Goal: Book appointment/travel/reservation

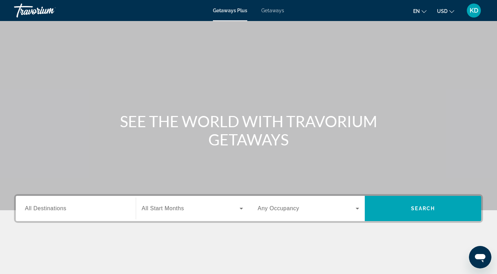
click at [357, 216] on div "Search widget" at bounding box center [309, 209] width 102 height 20
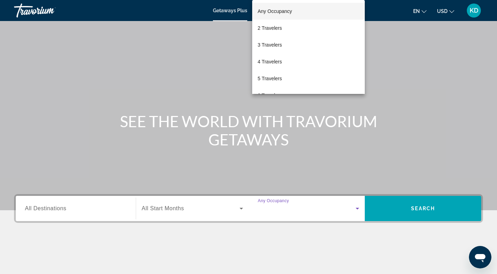
scroll to position [105, 0]
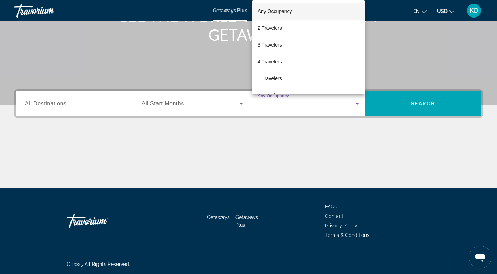
click at [236, 11] on div at bounding box center [248, 137] width 497 height 274
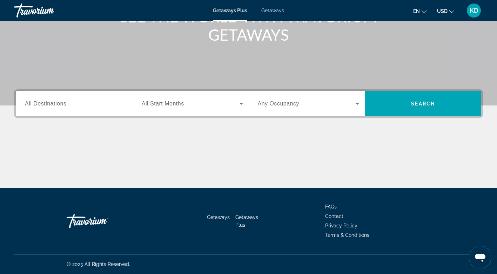
click at [275, 12] on span "Getaways" at bounding box center [272, 11] width 23 height 6
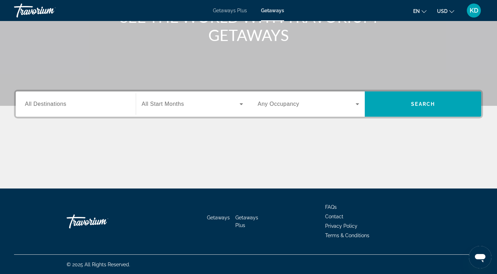
scroll to position [105, 0]
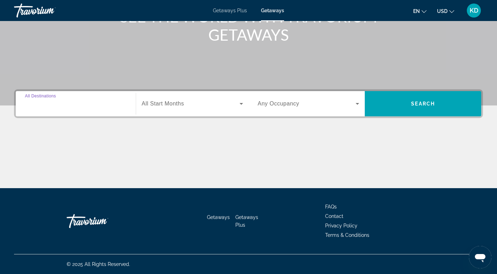
click at [86, 104] on input "Destination All Destinations" at bounding box center [76, 104] width 102 height 8
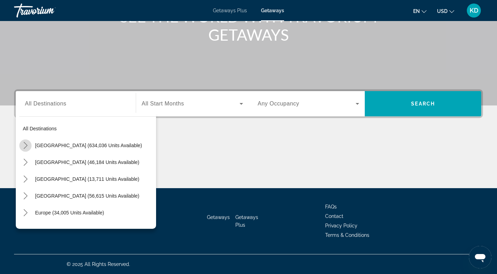
click at [20, 146] on mat-icon "Toggle United States (634,036 units available) submenu" at bounding box center [25, 146] width 12 height 12
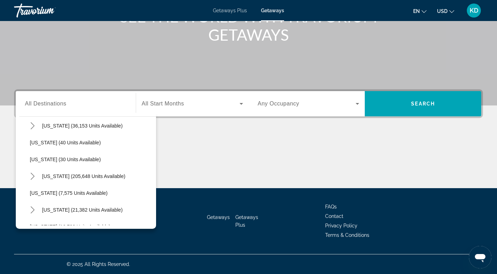
scroll to position [98, 0]
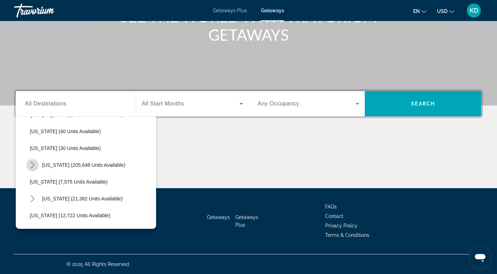
click at [32, 161] on mat-icon "Toggle Florida (205,648 units available) submenu" at bounding box center [32, 165] width 12 height 12
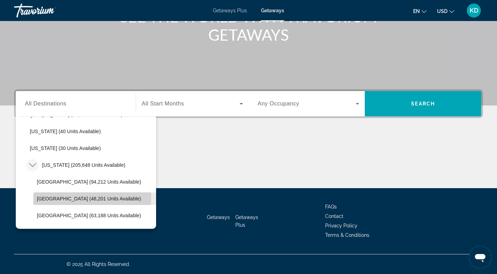
click at [68, 197] on span "[GEOGRAPHIC_DATA] (48,201 units available)" at bounding box center [89, 199] width 104 height 6
type input "**********"
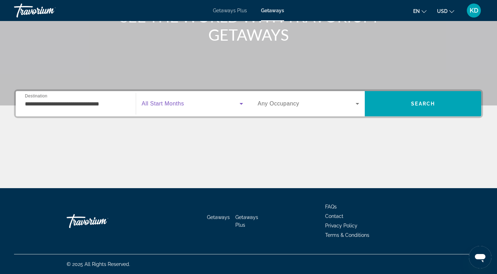
click at [242, 103] on icon "Search widget" at bounding box center [241, 104] width 4 height 2
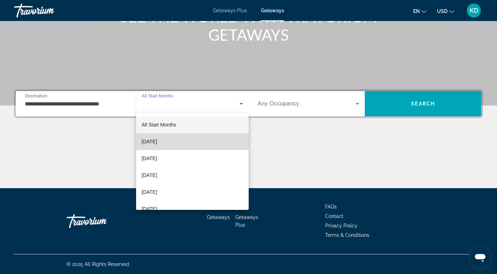
click at [199, 143] on mat-option "[DATE]" at bounding box center [192, 141] width 113 height 17
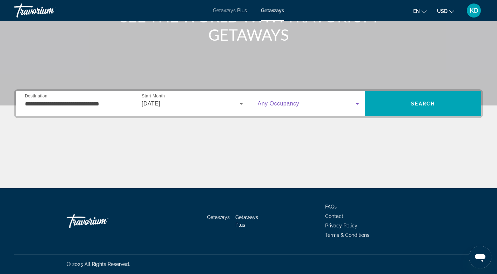
click at [355, 104] on icon "Search widget" at bounding box center [357, 104] width 8 height 8
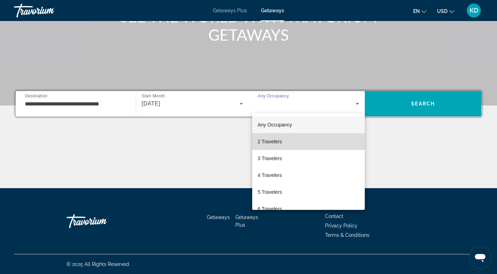
click at [309, 141] on mat-option "2 Travelers" at bounding box center [308, 141] width 113 height 17
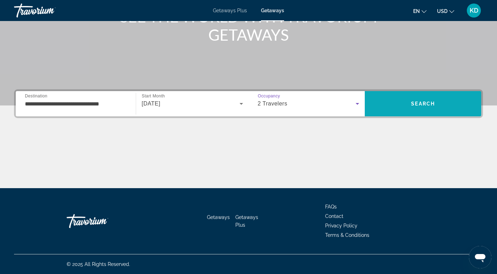
click at [424, 100] on span "Search" at bounding box center [423, 103] width 116 height 17
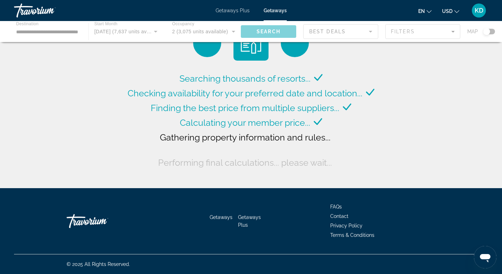
click at [424, 100] on div "Searching thousands of resorts... Checking availability for your preferred date…" at bounding box center [251, 96] width 502 height 192
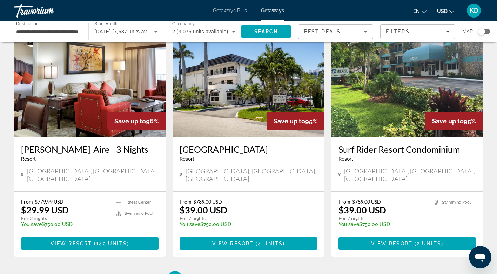
scroll to position [832, 0]
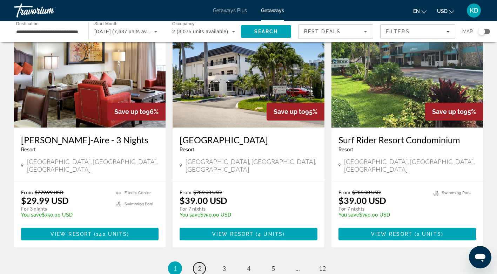
click at [198, 263] on link "page 2" at bounding box center [199, 269] width 12 height 12
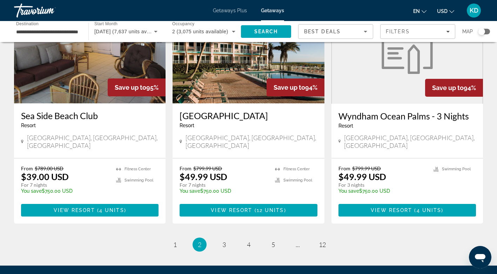
scroll to position [829, 0]
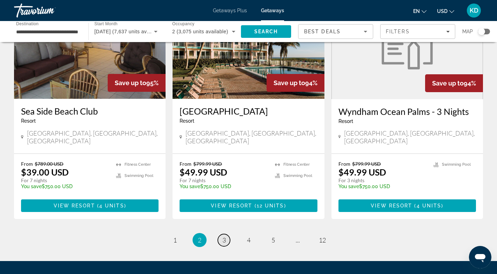
click at [224, 236] on span "3" at bounding box center [224, 240] width 4 height 8
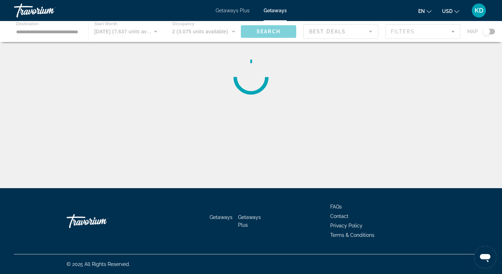
click at [224, 210] on div "Getaways Getaways Plus FAQs Contact Privacy Policy Terms & Conditions" at bounding box center [251, 221] width 474 height 66
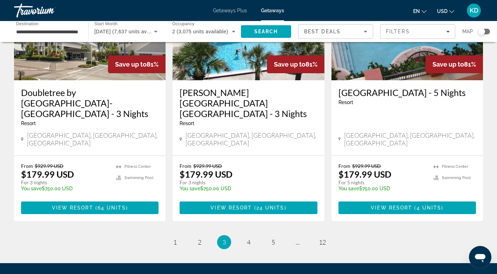
scroll to position [900, 0]
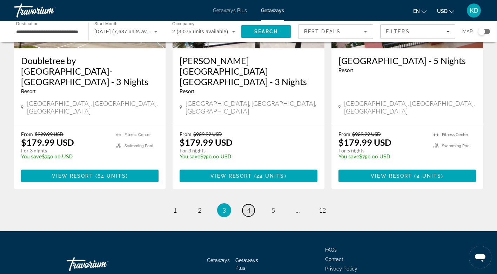
click at [247, 207] on span "4" at bounding box center [249, 211] width 4 height 8
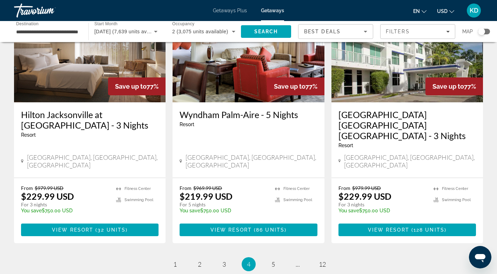
scroll to position [851, 0]
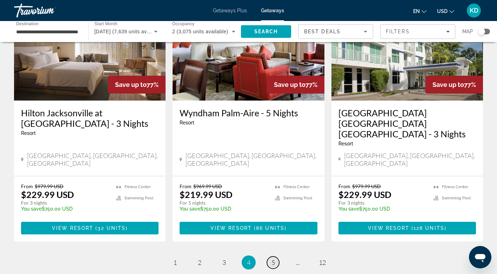
click at [272, 259] on span "5" at bounding box center [273, 263] width 4 height 8
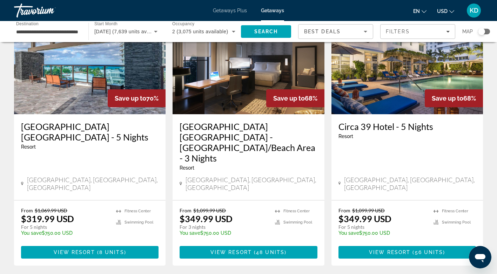
scroll to position [848, 0]
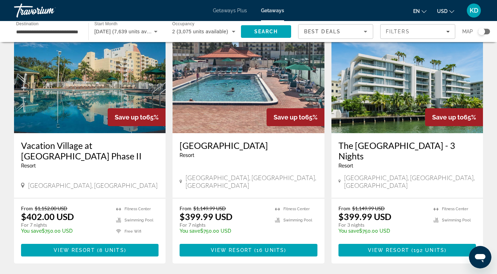
scroll to position [304, 0]
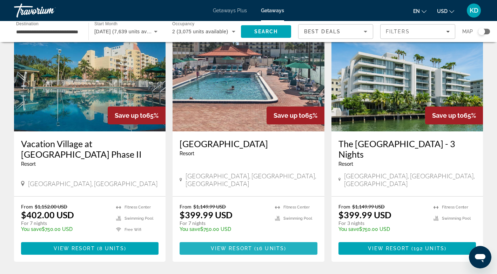
click at [253, 246] on span "Main content" at bounding box center [253, 249] width 2 height 6
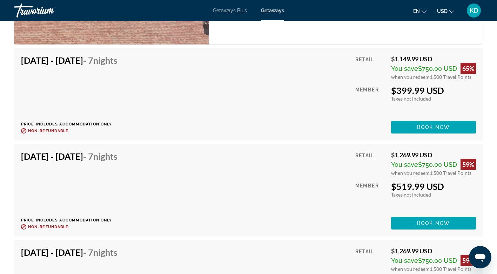
scroll to position [1267, 0]
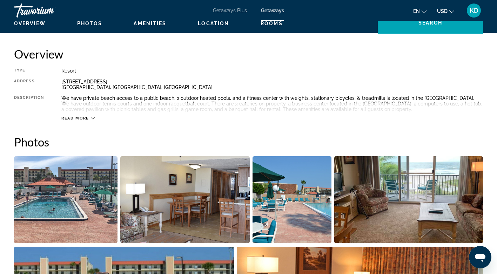
scroll to position [0, 0]
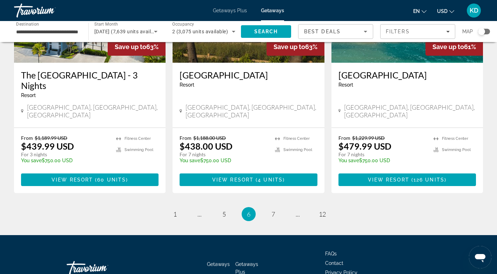
scroll to position [888, 0]
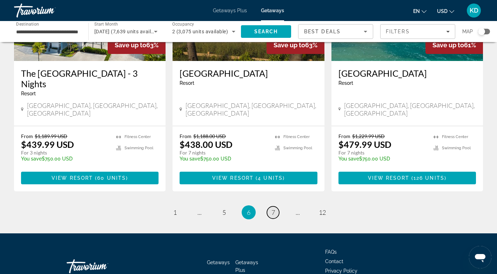
click at [270, 207] on link "page 7" at bounding box center [273, 213] width 12 height 12
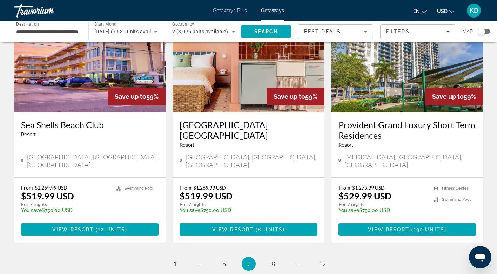
scroll to position [859, 0]
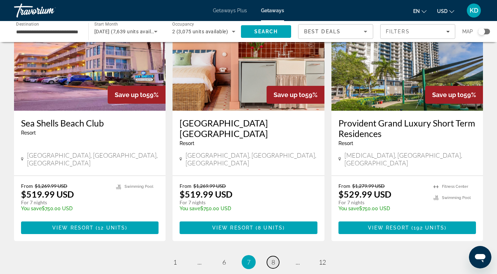
click at [271, 258] on span "8" at bounding box center [273, 262] width 4 height 8
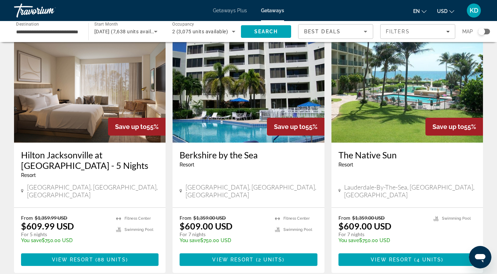
scroll to position [830, 0]
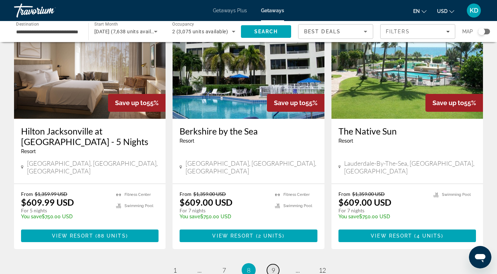
click at [274, 266] on span "9" at bounding box center [273, 270] width 4 height 8
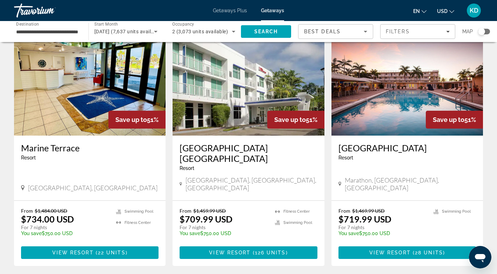
scroll to position [827, 0]
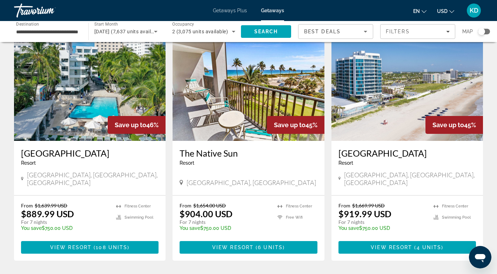
scroll to position [844, 0]
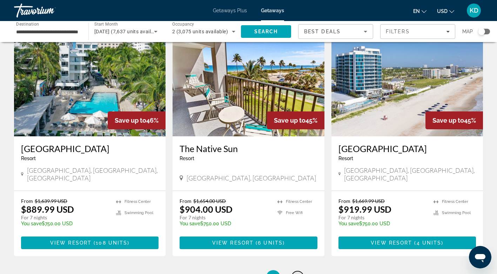
click at [296, 273] on span "11" at bounding box center [297, 277] width 7 height 8
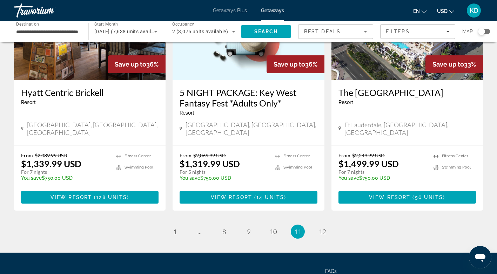
scroll to position [885, 0]
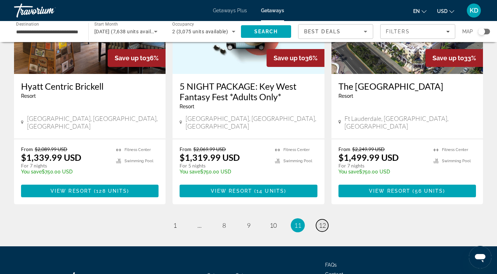
click at [320, 222] on span "12" at bounding box center [322, 226] width 7 height 8
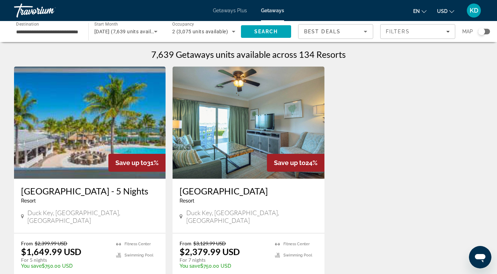
click at [225, 11] on span "Getaways Plus" at bounding box center [230, 11] width 34 height 6
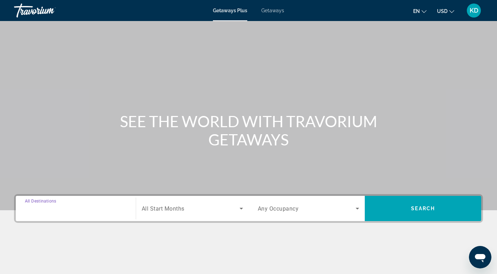
click at [108, 209] on input "Destination All Destinations" at bounding box center [76, 209] width 102 height 8
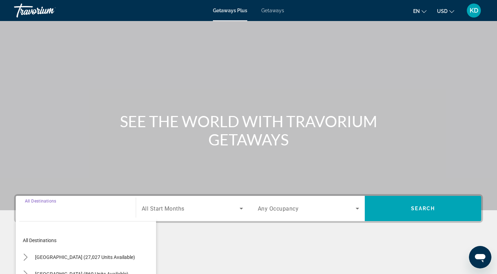
scroll to position [105, 0]
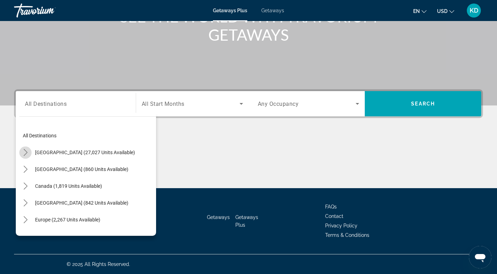
click at [24, 153] on icon "Toggle United States (27,027 units available) submenu" at bounding box center [25, 152] width 7 height 7
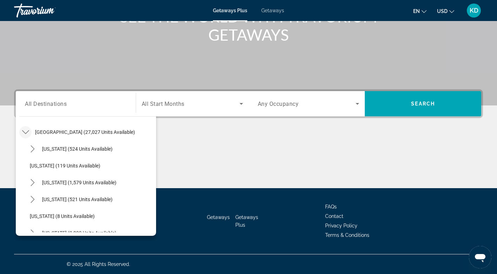
scroll to position [115, 0]
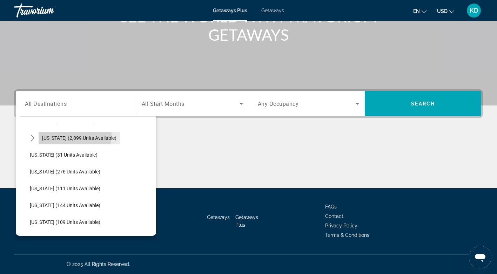
click at [49, 134] on span "Select destination: Florida (2,899 units available)" at bounding box center [79, 138] width 81 height 17
type input "**********"
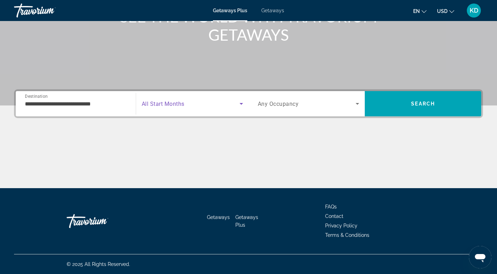
click at [241, 103] on icon "Search widget" at bounding box center [241, 104] width 4 height 2
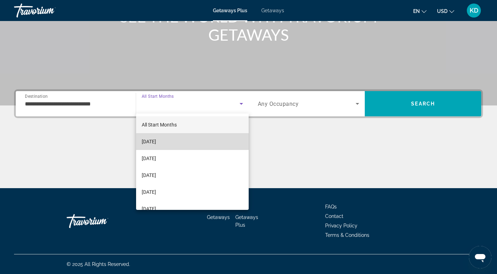
click at [200, 143] on mat-option "[DATE]" at bounding box center [192, 141] width 113 height 17
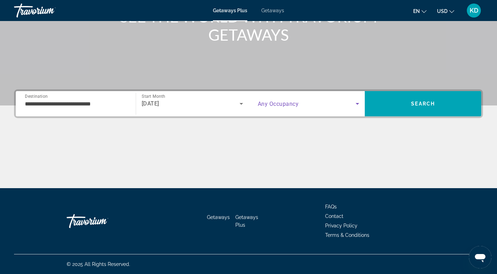
click at [357, 104] on icon "Search widget" at bounding box center [358, 104] width 4 height 2
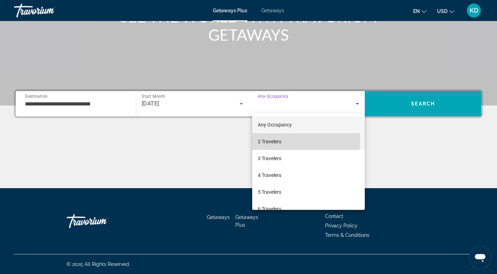
click at [303, 141] on mat-option "2 Travelers" at bounding box center [308, 141] width 113 height 17
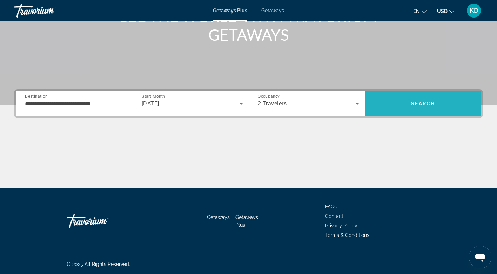
click at [423, 102] on span "Search" at bounding box center [423, 104] width 24 height 6
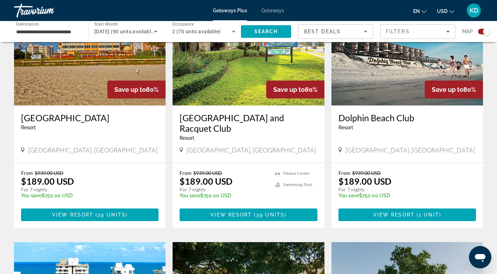
scroll to position [290, 0]
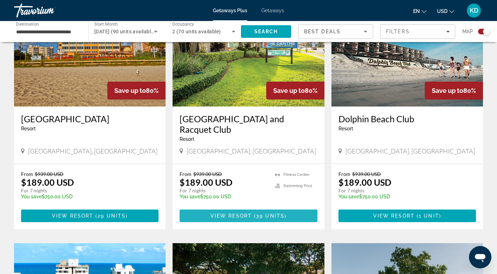
click at [231, 211] on span "Main content" at bounding box center [248, 216] width 137 height 17
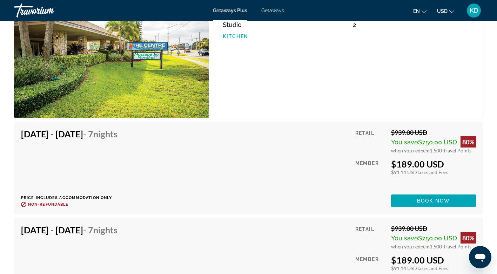
scroll to position [1231, 0]
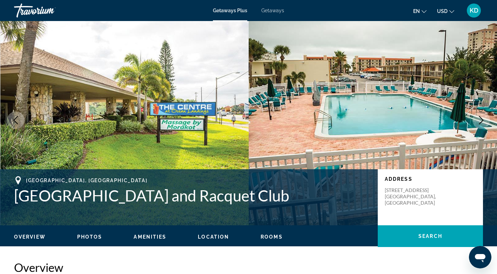
scroll to position [0, 0]
